Goal: Task Accomplishment & Management: Use online tool/utility

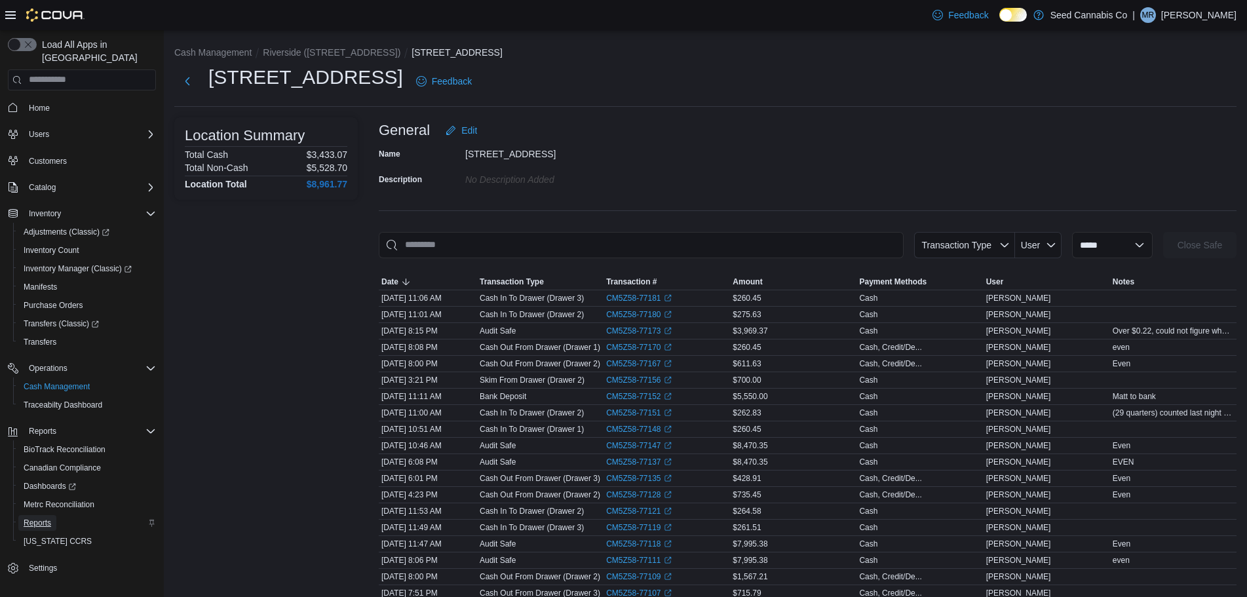
click at [37, 518] on span "Reports" at bounding box center [38, 523] width 28 height 10
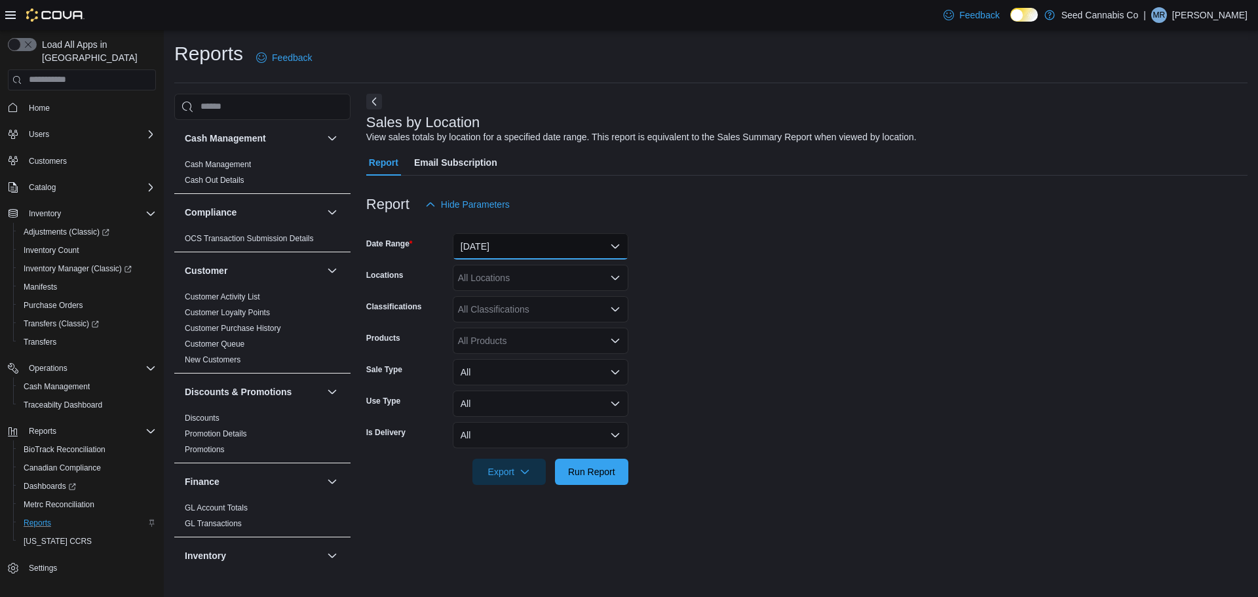
click at [509, 246] on button "[DATE]" at bounding box center [541, 246] width 176 height 26
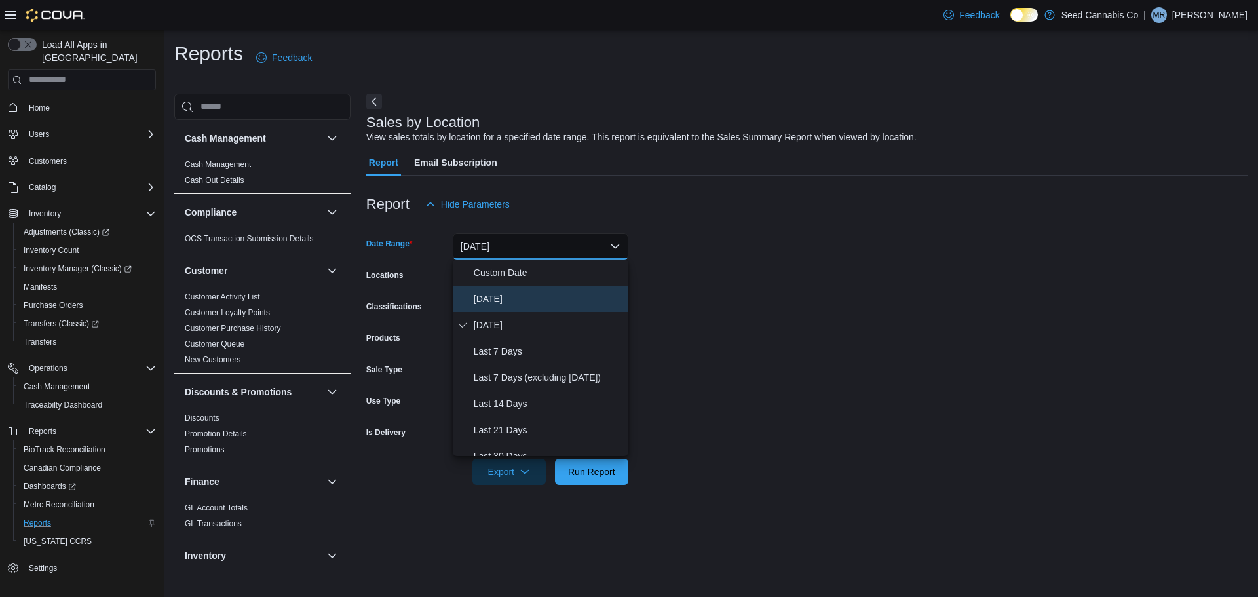
click at [516, 296] on span "[DATE]" at bounding box center [548, 299] width 149 height 16
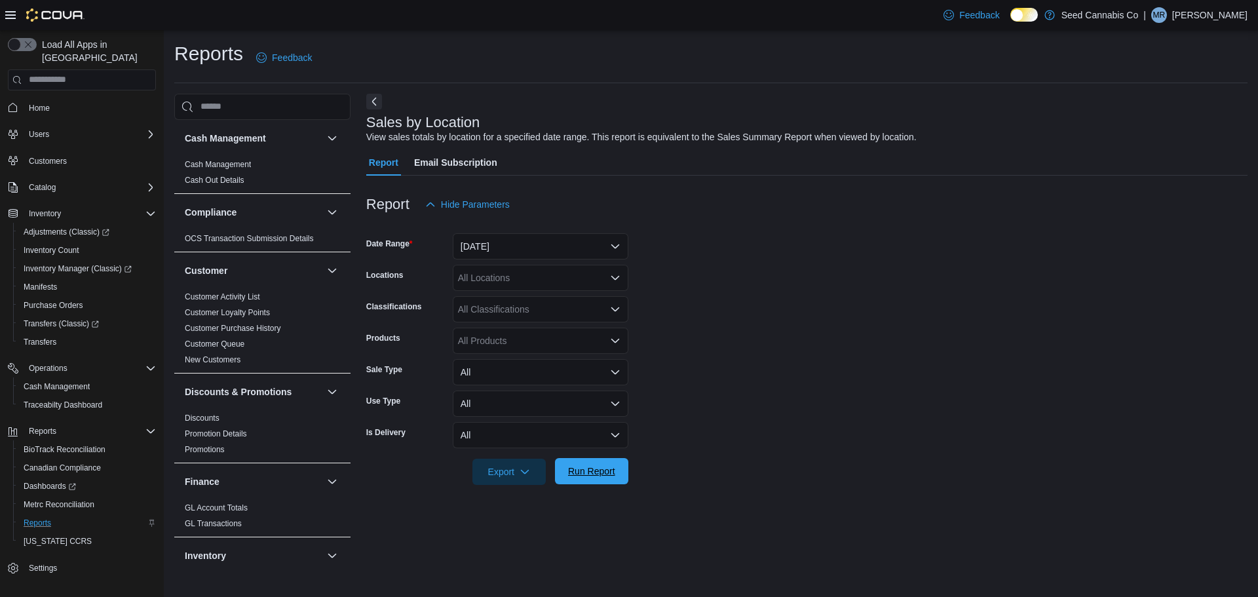
click at [597, 480] on span "Run Report" at bounding box center [592, 471] width 58 height 26
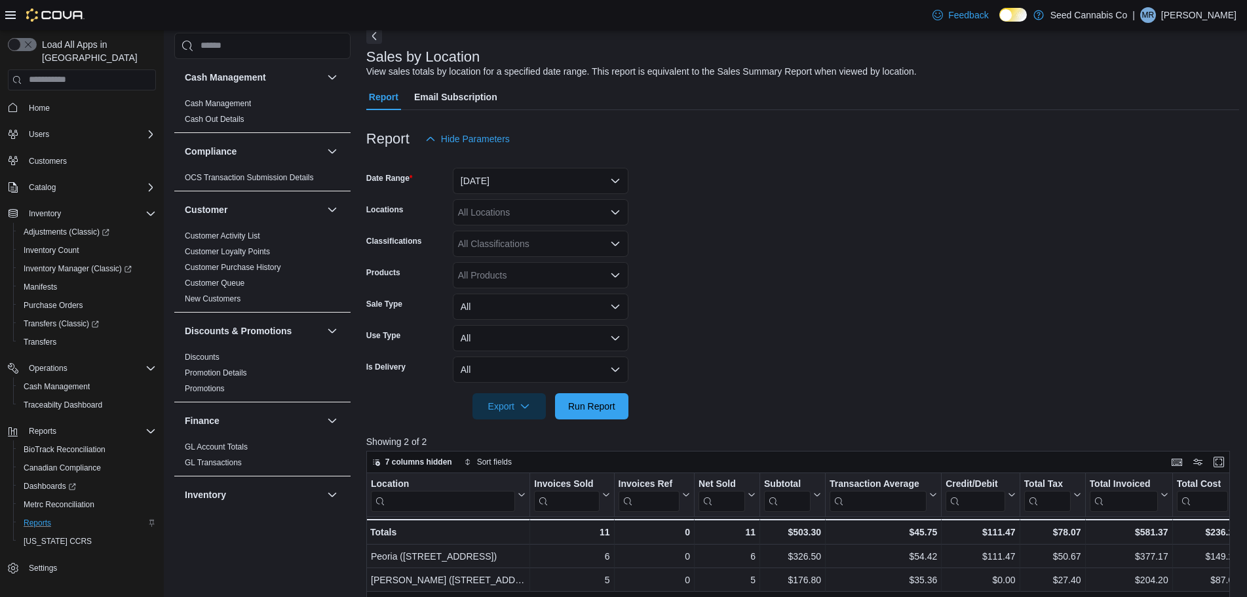
scroll to position [393, 0]
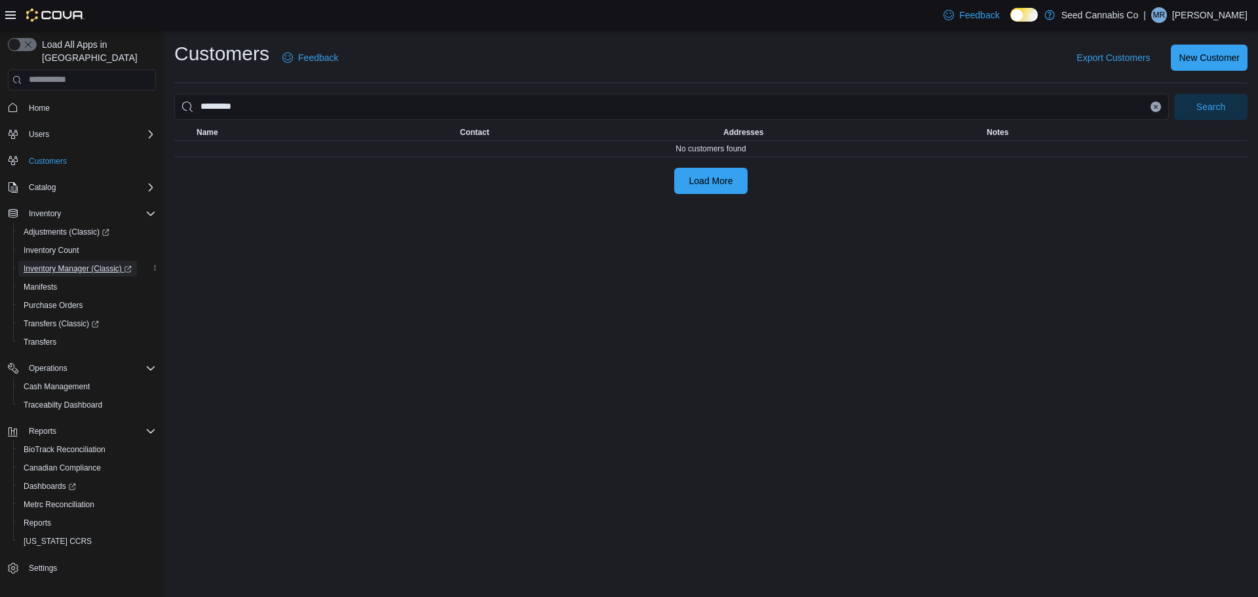
click at [93, 263] on span "Inventory Manager (Classic)" at bounding box center [78, 268] width 108 height 10
